Goal: Task Accomplishment & Management: Manage account settings

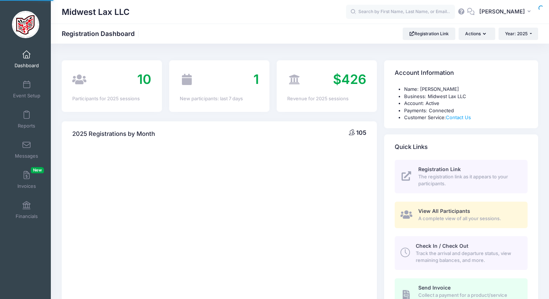
select select
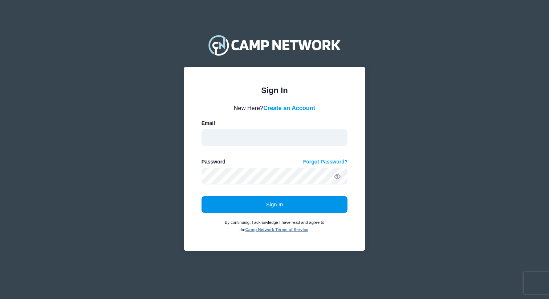
type input "[EMAIL_ADDRESS][DOMAIN_NAME]"
click at [240, 196] on button "Sign In" at bounding box center [274, 204] width 146 height 17
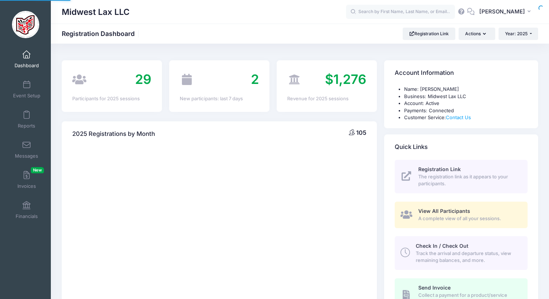
select select
